Goal: Task Accomplishment & Management: Complete application form

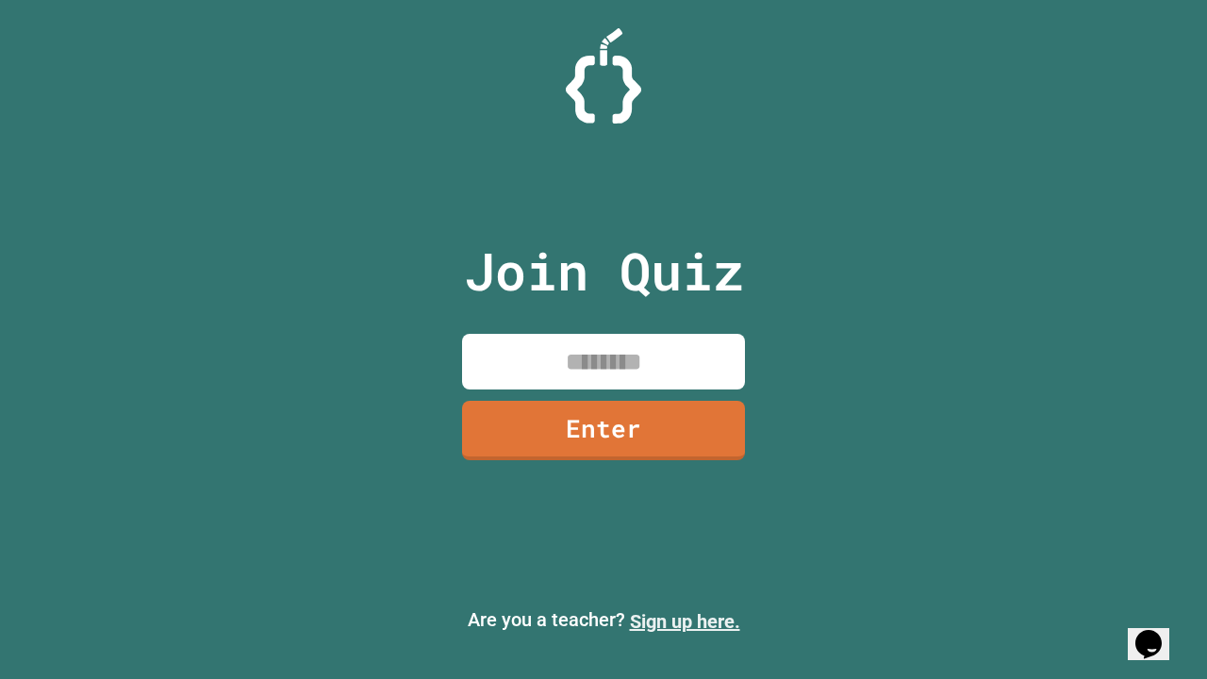
click at [685, 621] on link "Sign up here." at bounding box center [685, 621] width 110 height 23
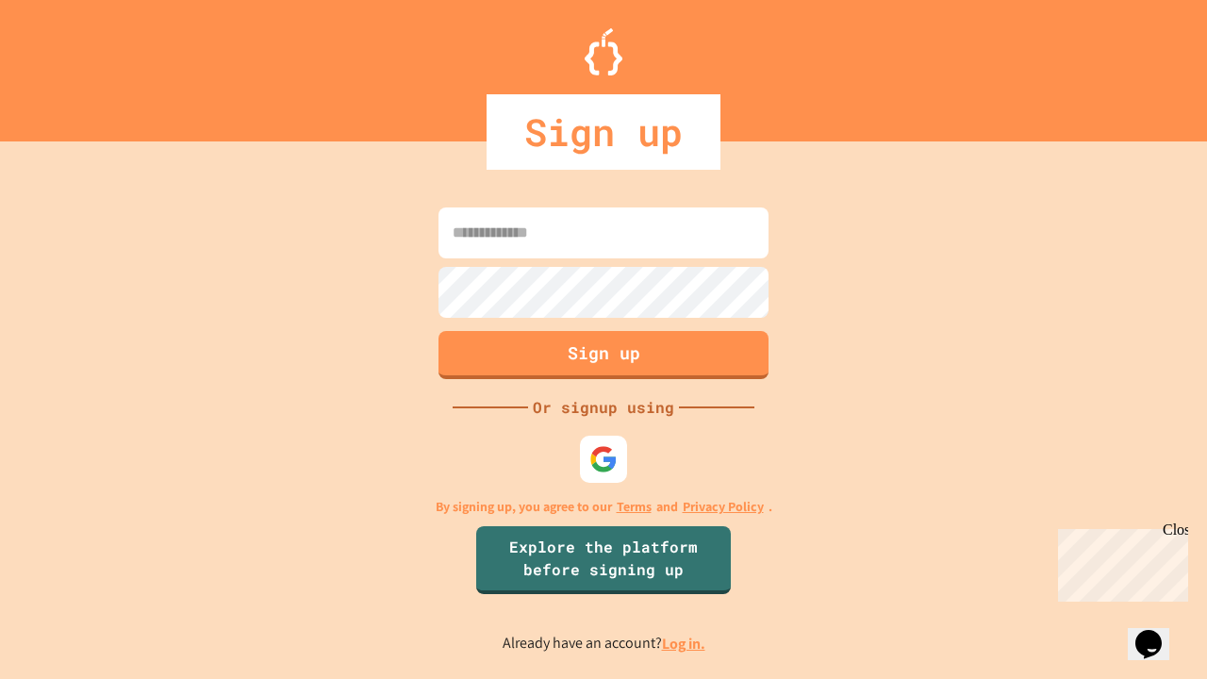
click at [685, 643] on link "Log in." at bounding box center [683, 644] width 43 height 20
